Goal: Check status: Check status

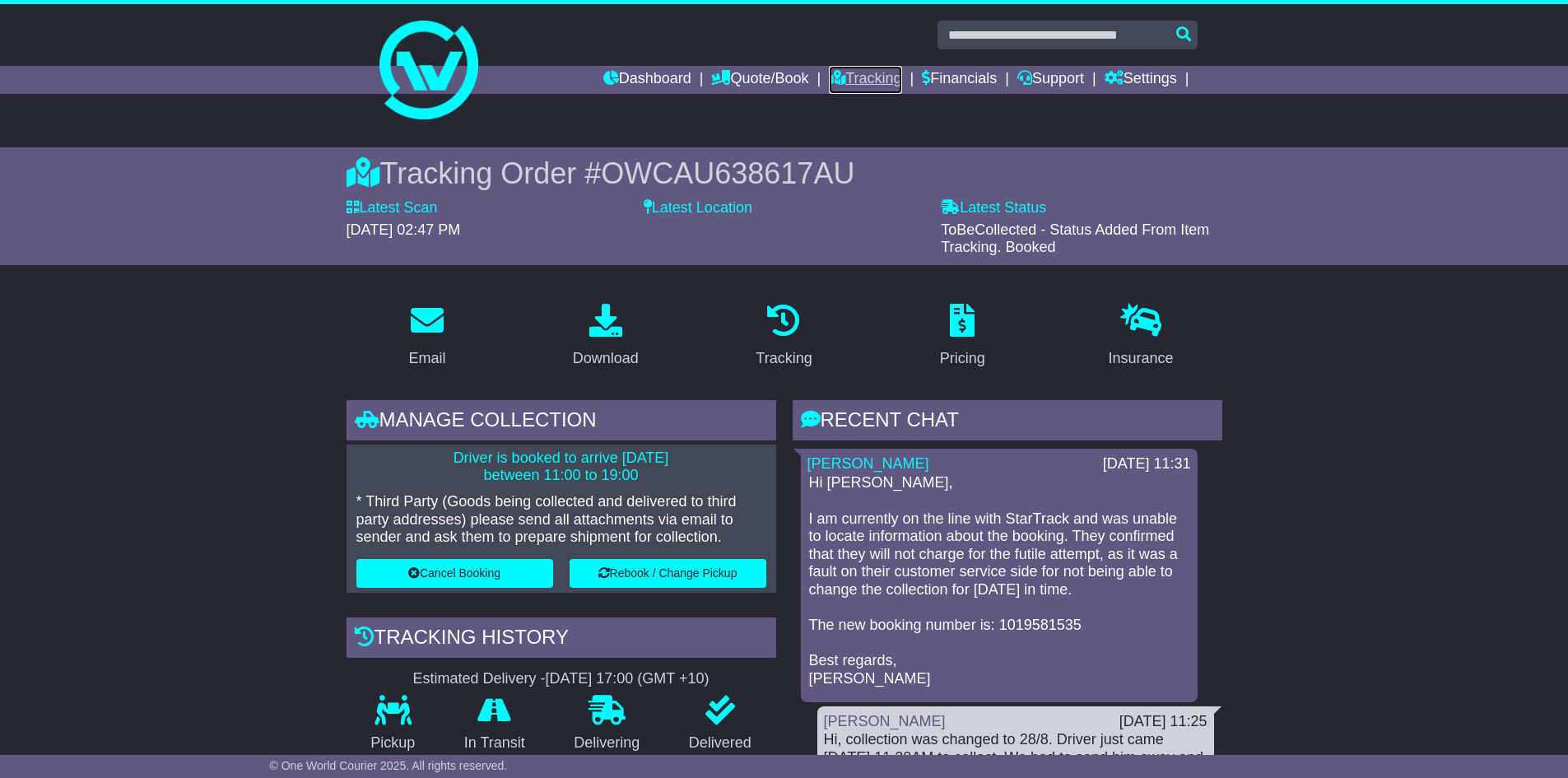
click at [844, 78] on link "Tracking" at bounding box center [865, 79] width 72 height 28
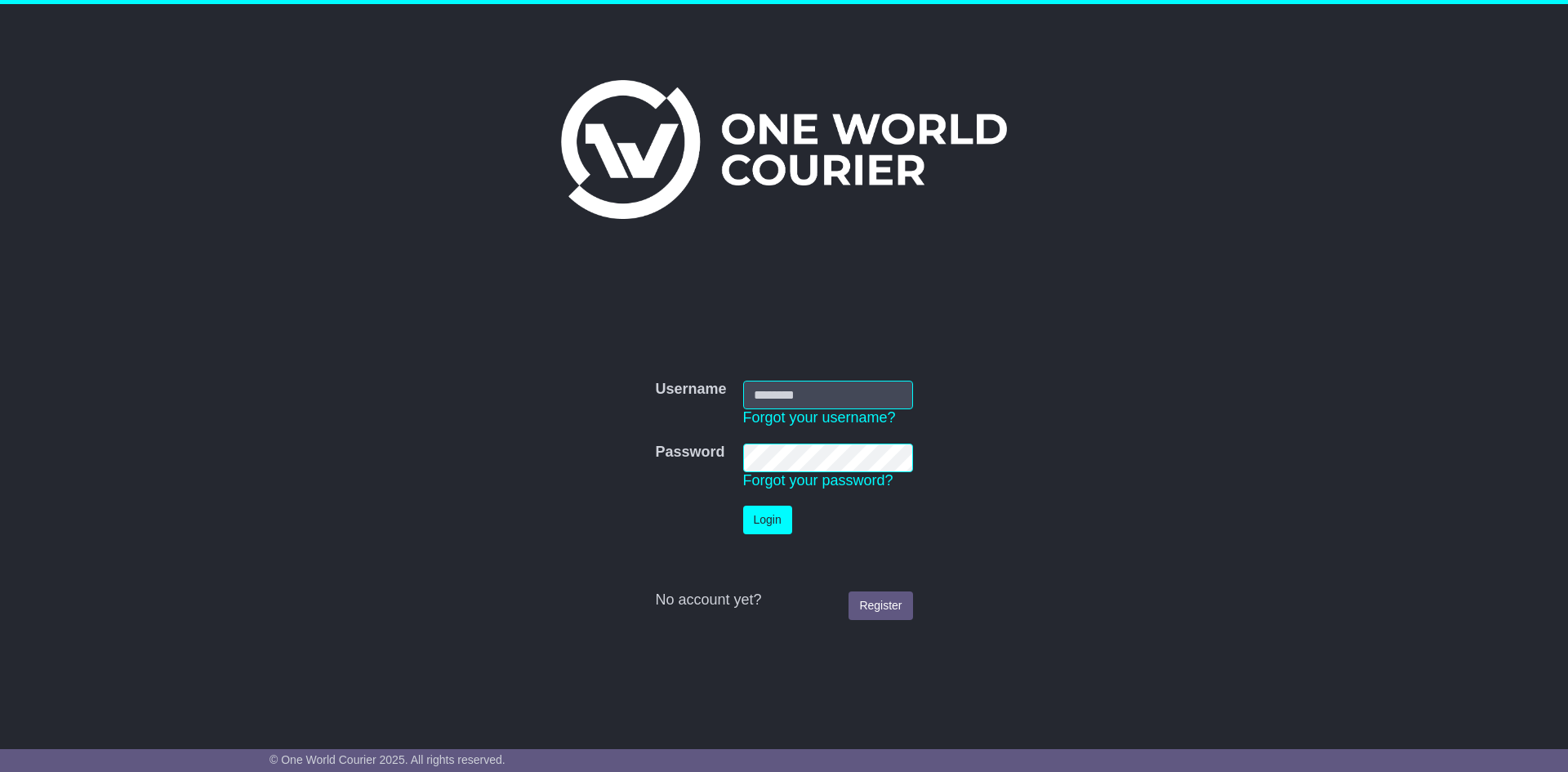
type input "**********"
click at [773, 516] on button "Login" at bounding box center [768, 519] width 49 height 28
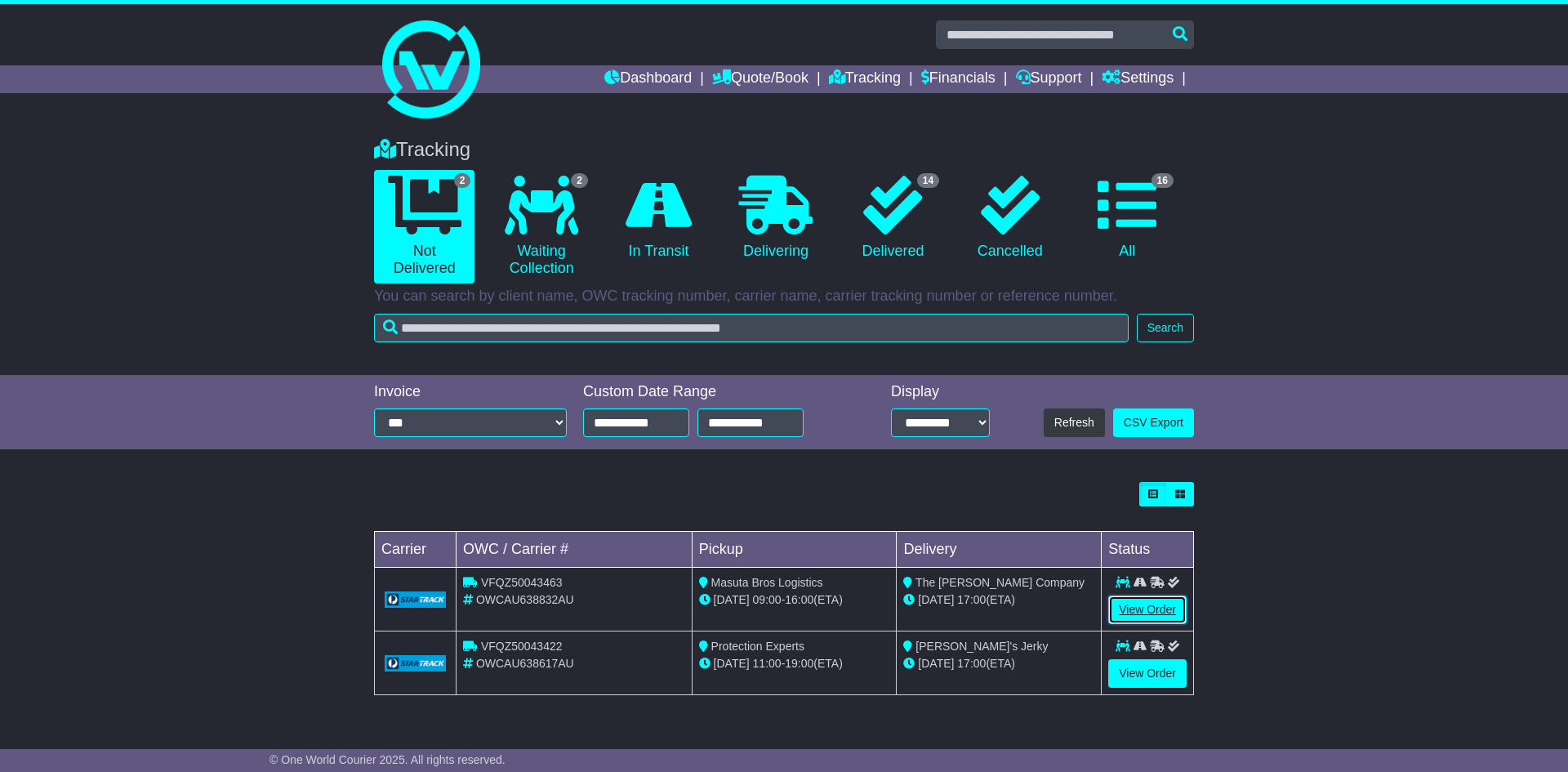
click at [1143, 615] on link "View Order" at bounding box center [1147, 609] width 79 height 28
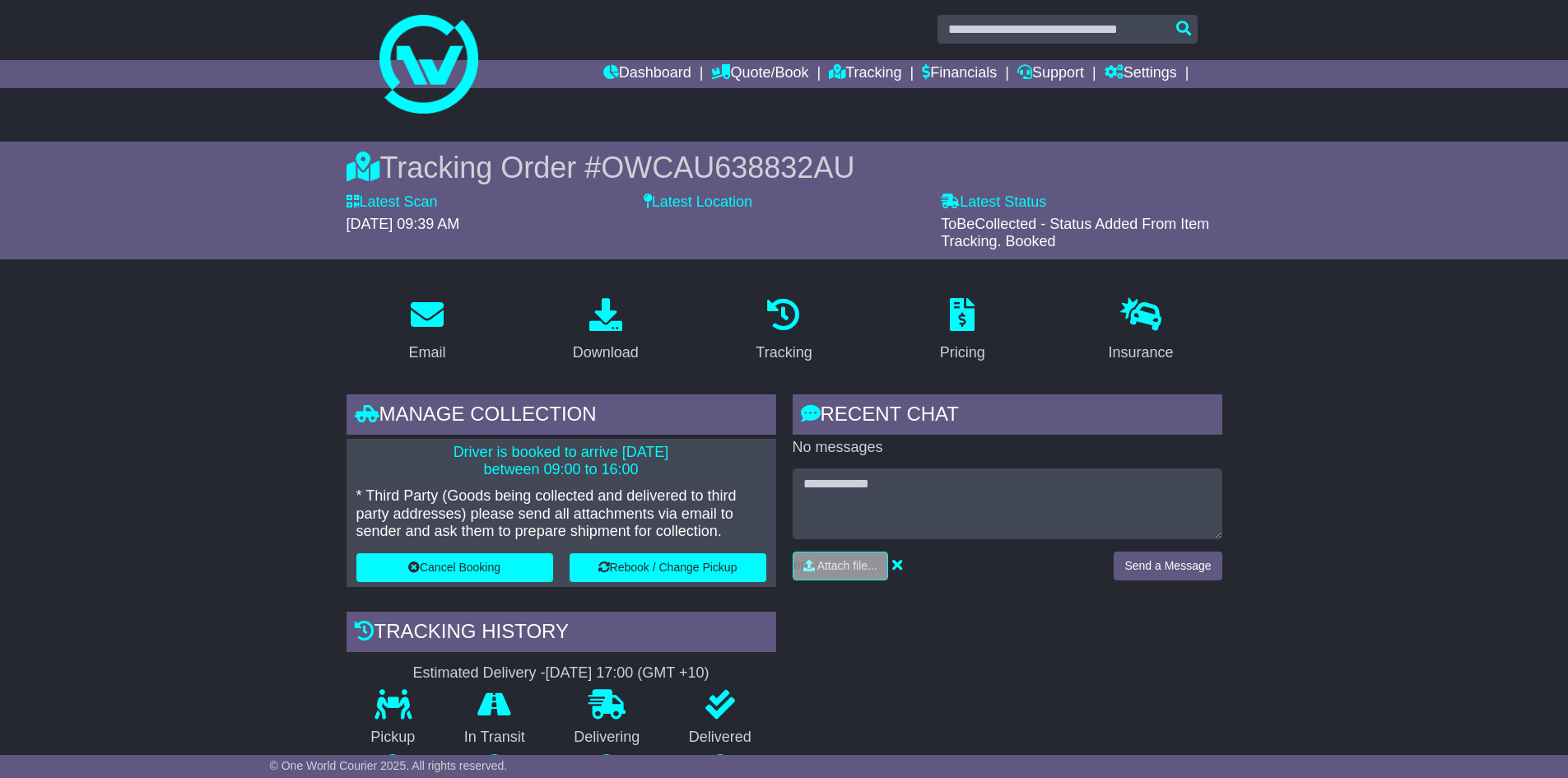
scroll to position [247, 0]
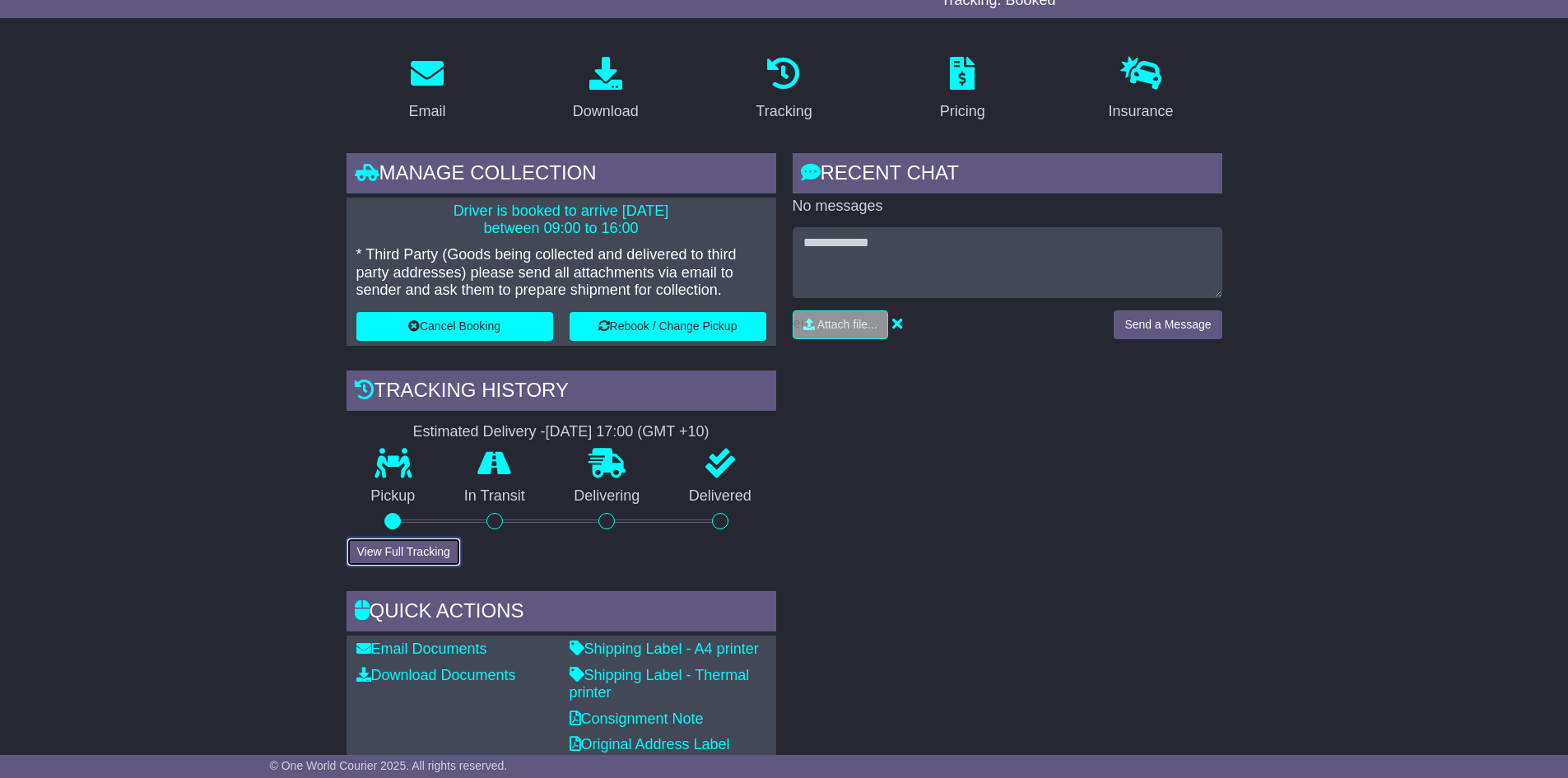
click at [441, 555] on button "View Full Tracking" at bounding box center [404, 551] width 114 height 29
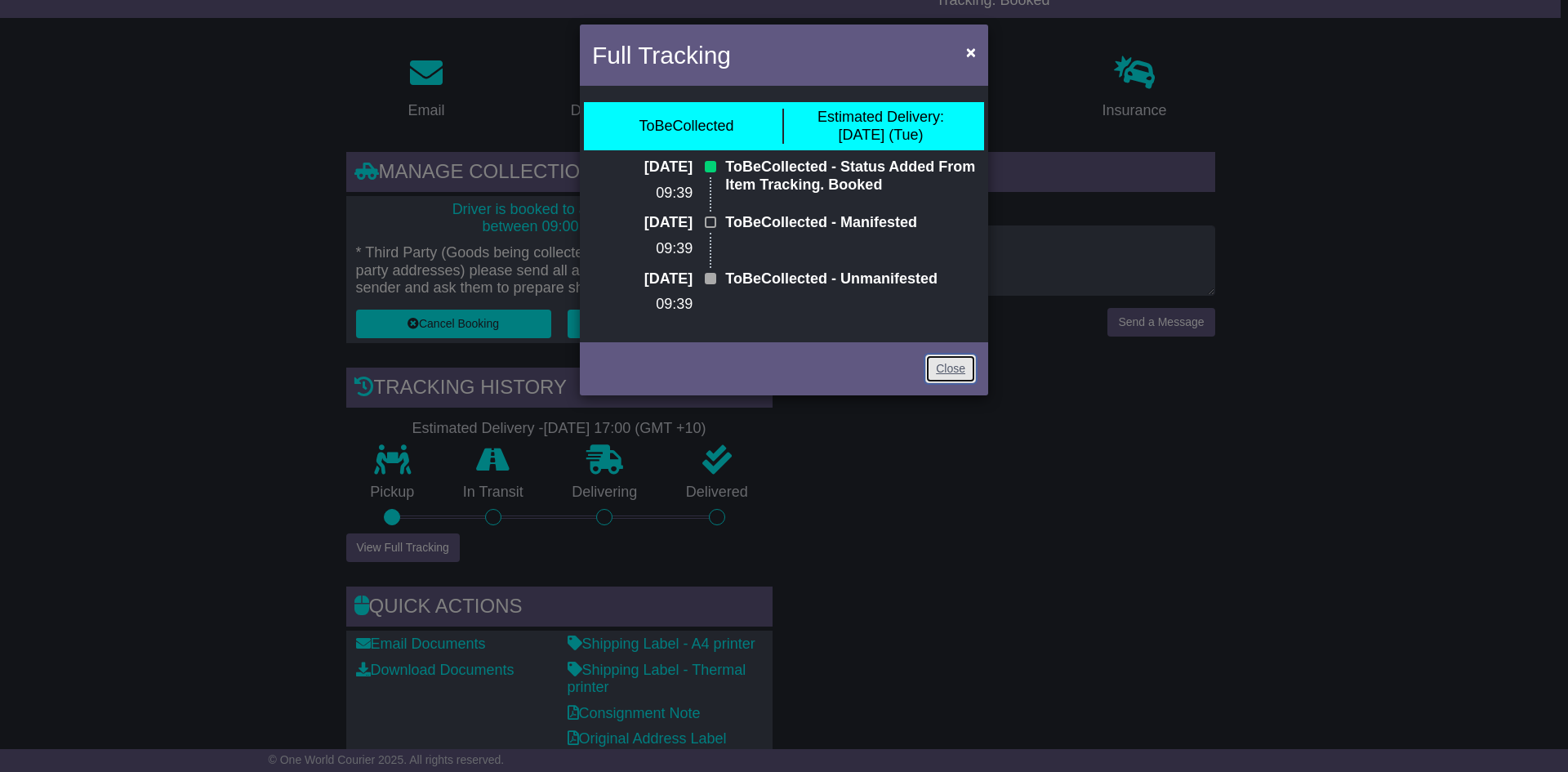
click at [957, 365] on link "Close" at bounding box center [950, 368] width 50 height 28
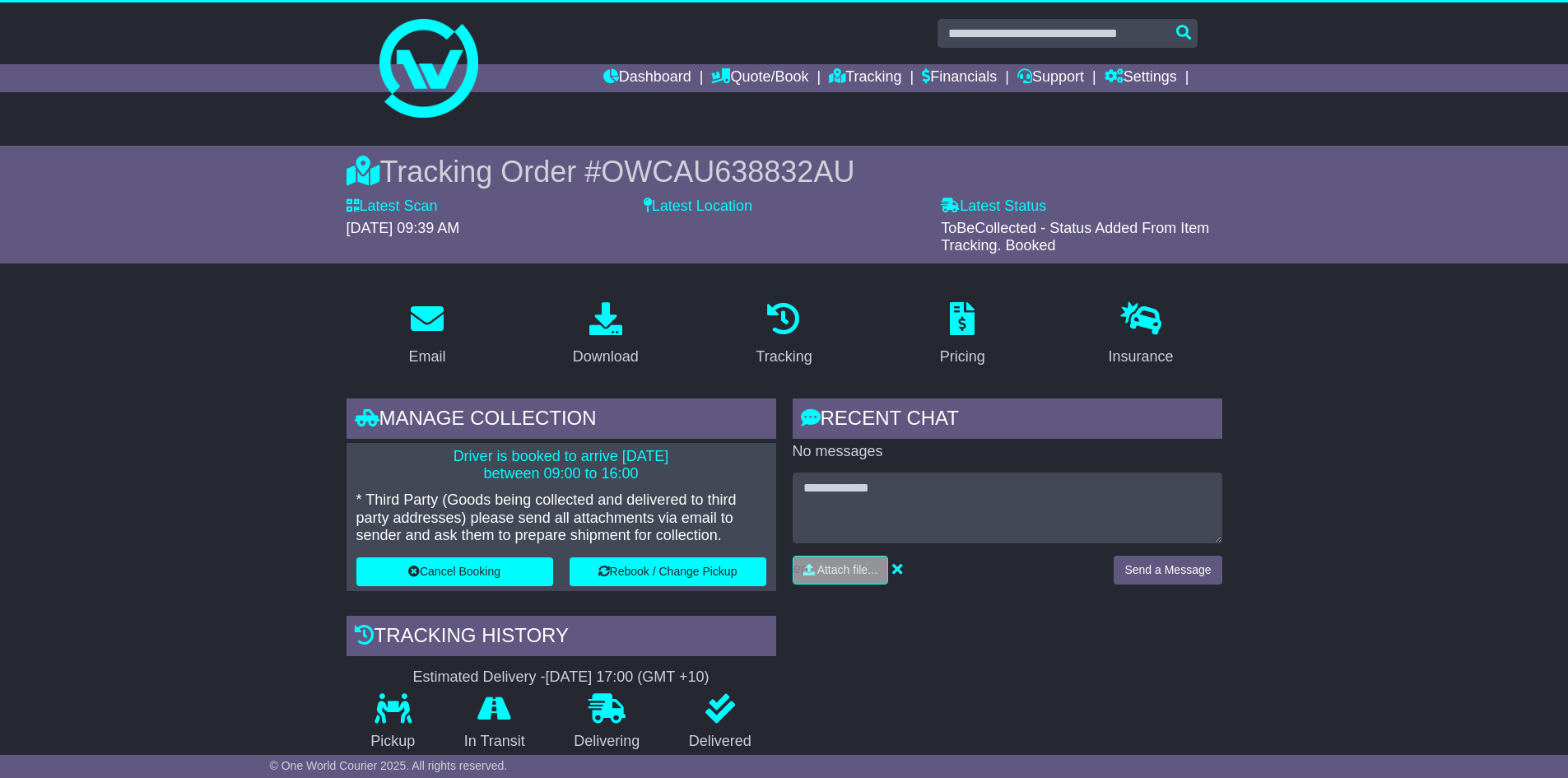
scroll to position [0, 0]
